Goal: Find specific page/section: Find specific page/section

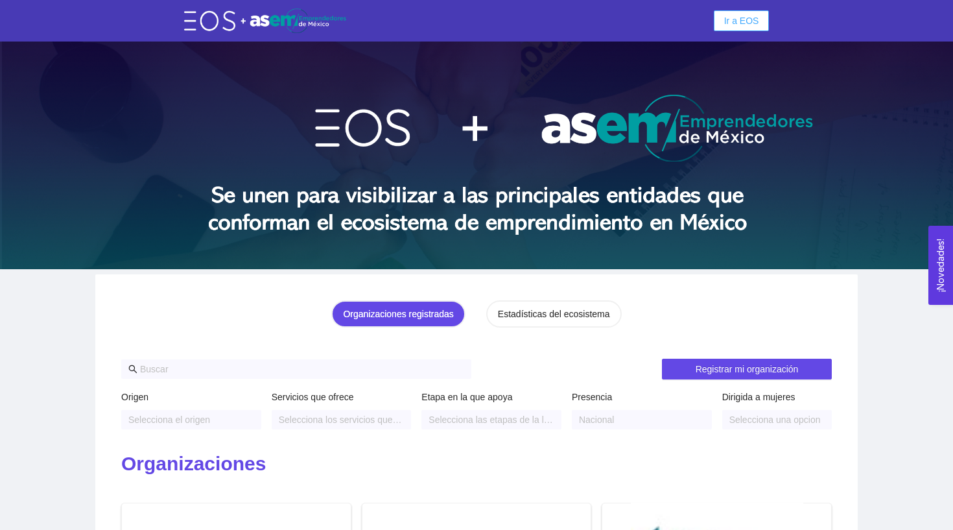
click at [752, 19] on span "Ir a EOS" at bounding box center [741, 21] width 35 height 14
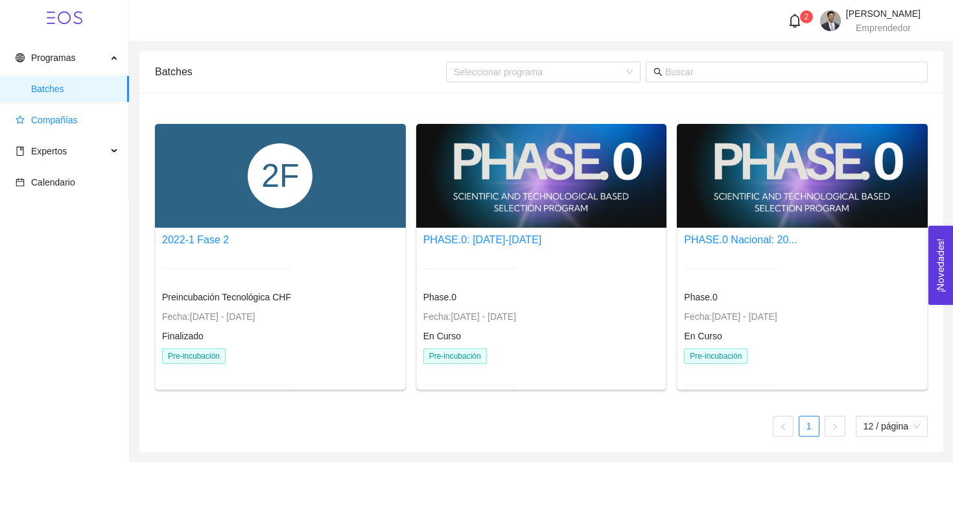
click at [77, 118] on span "Compañías" at bounding box center [54, 120] width 47 height 10
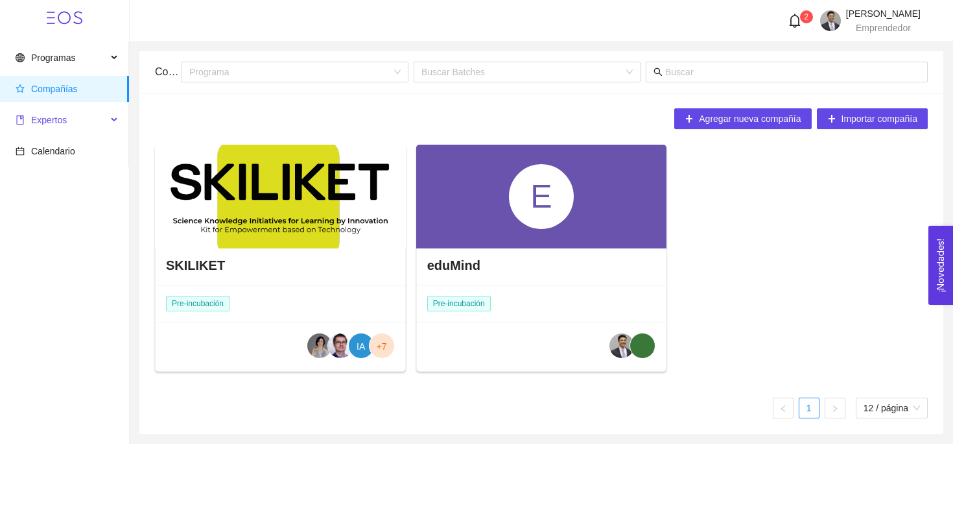
click at [69, 119] on span "Expertos" at bounding box center [61, 120] width 91 height 26
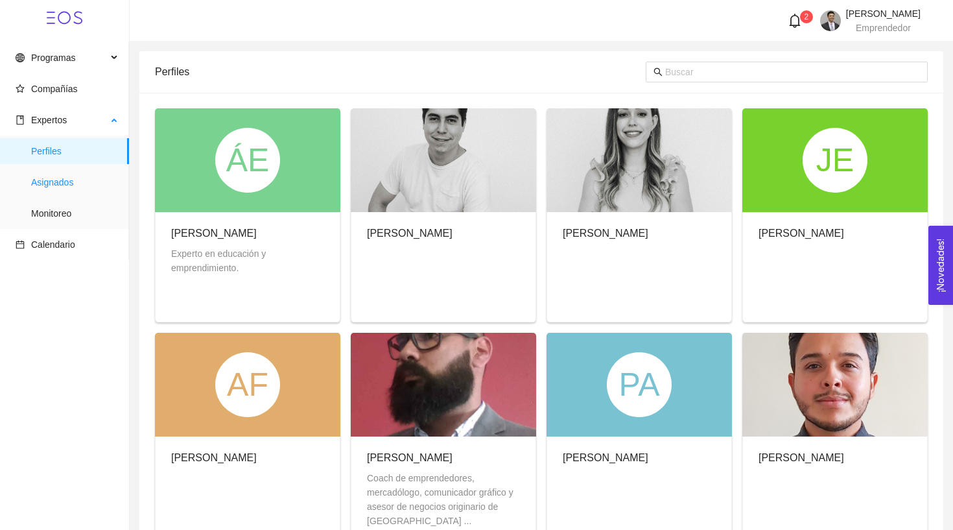
click at [74, 175] on span "Asignados" at bounding box center [75, 182] width 88 height 26
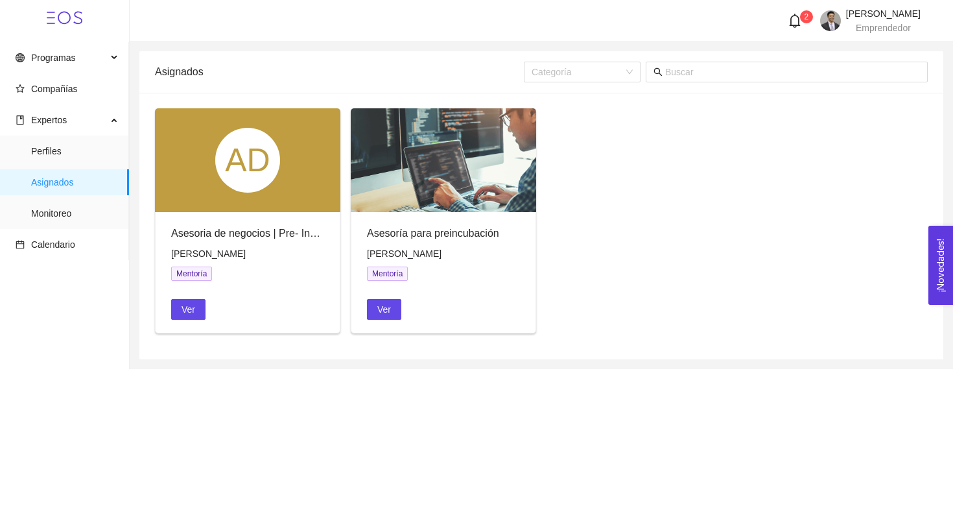
click at [643, 77] on div "Categoría" at bounding box center [726, 72] width 404 height 21
